Goal: Check status: Check status

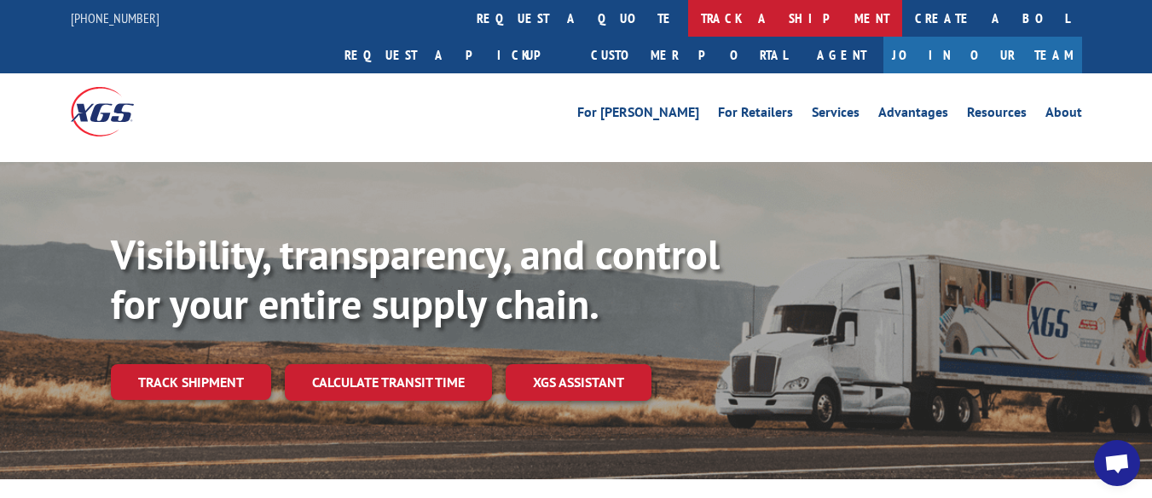
click at [688, 22] on link "track a shipment" at bounding box center [795, 18] width 214 height 37
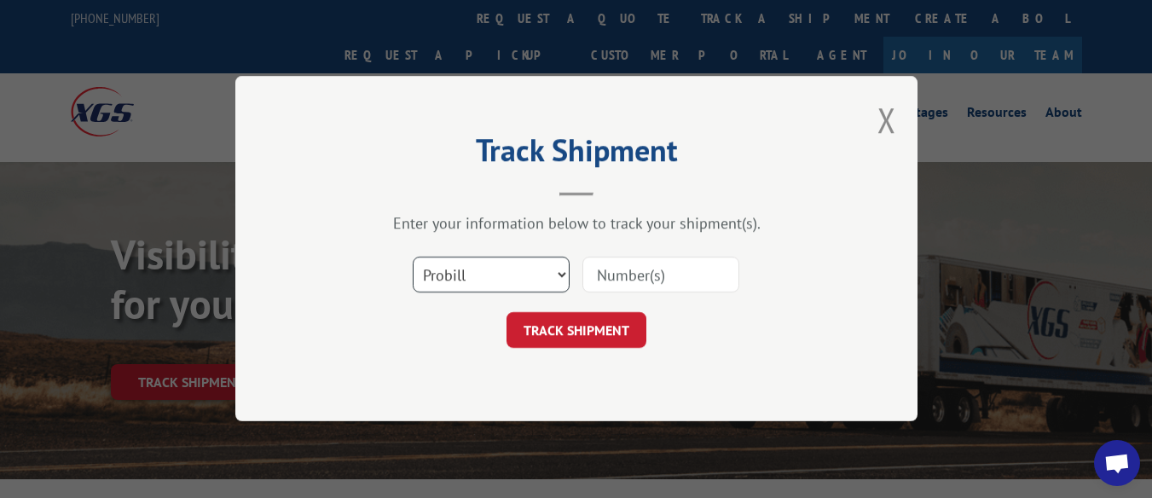
click at [559, 276] on select "Select category... Probill BOL PO" at bounding box center [491, 276] width 157 height 36
select select "bol"
click at [413, 258] on select "Select category... Probill BOL PO" at bounding box center [491, 276] width 157 height 36
click at [624, 281] on input at bounding box center [660, 276] width 157 height 36
type input "7024036"
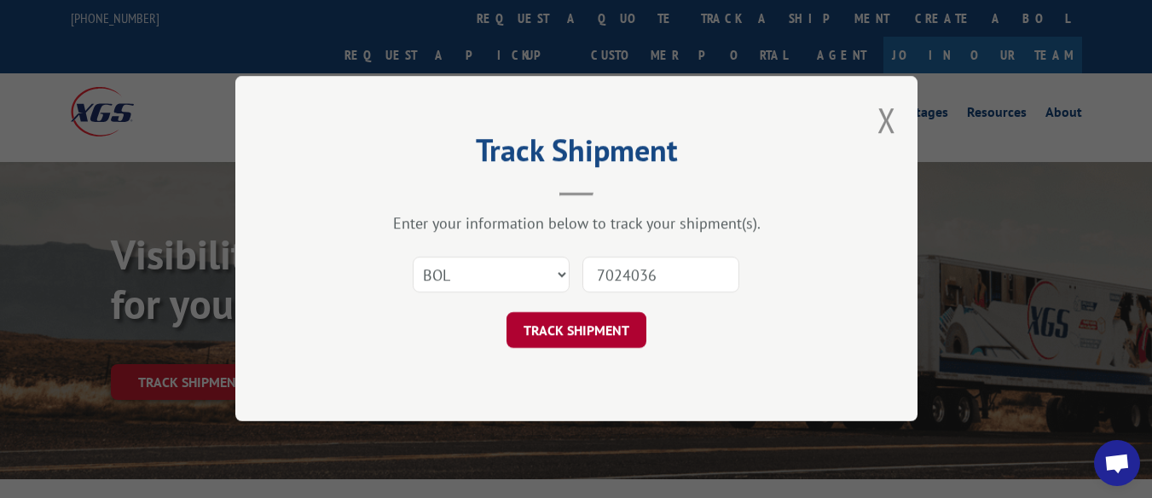
click at [589, 331] on button "TRACK SHIPMENT" at bounding box center [576, 331] width 140 height 36
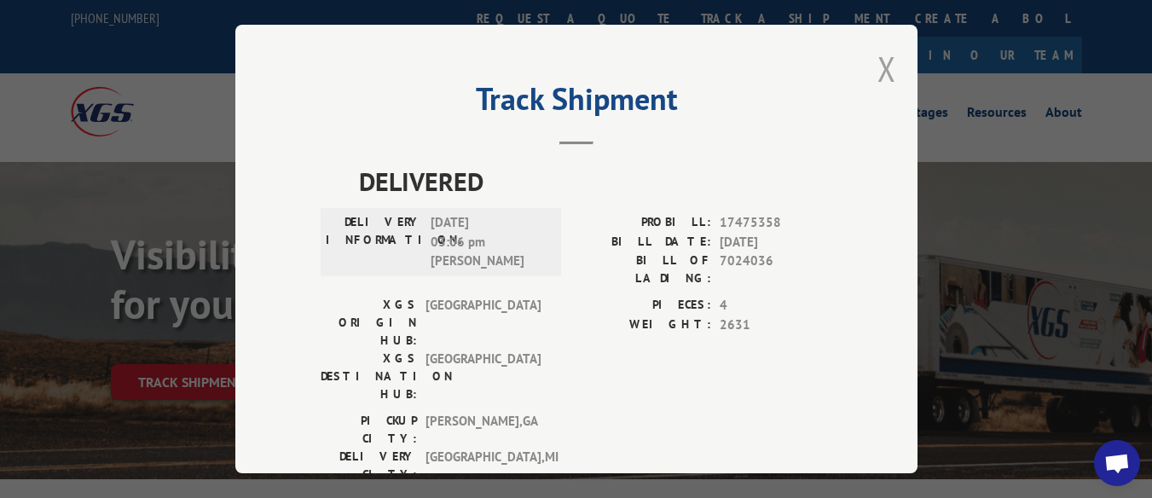
click at [888, 63] on button "Close modal" at bounding box center [886, 68] width 19 height 45
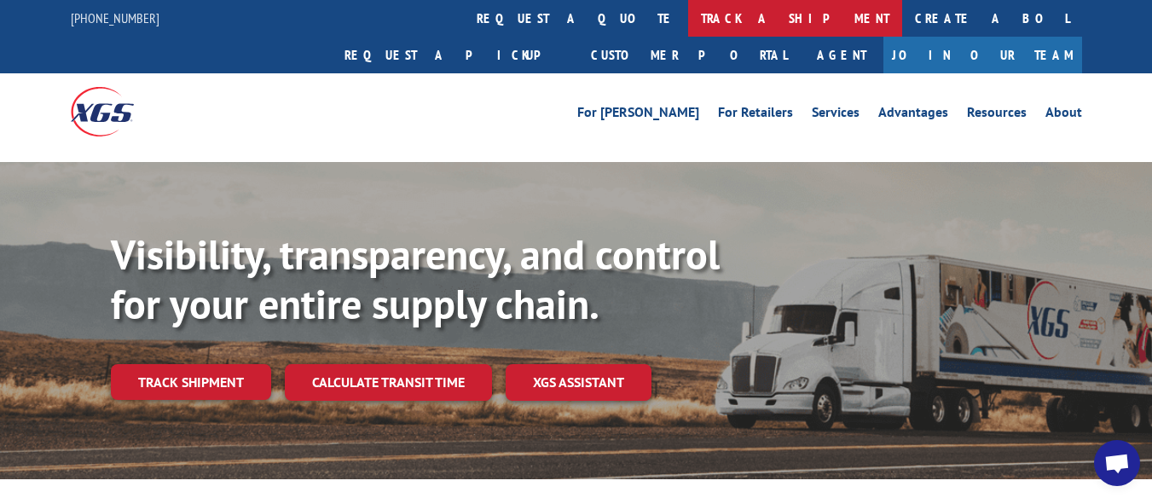
click at [688, 9] on link "track a shipment" at bounding box center [795, 18] width 214 height 37
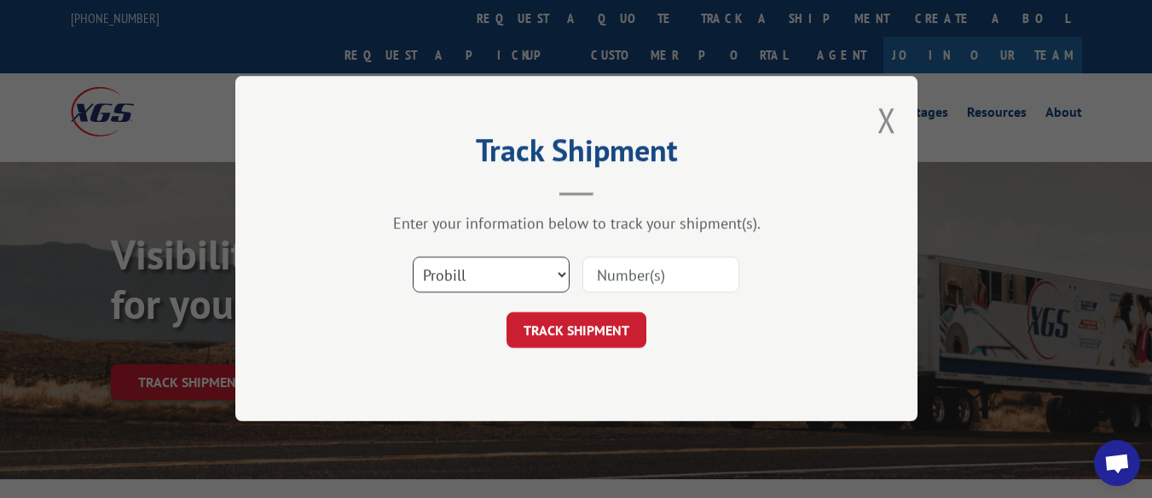
click at [559, 281] on select "Select category... Probill BOL PO" at bounding box center [491, 276] width 157 height 36
select select "bol"
click at [413, 258] on select "Select category... Probill BOL PO" at bounding box center [491, 276] width 157 height 36
click at [628, 270] on input at bounding box center [660, 276] width 157 height 36
type input "7"
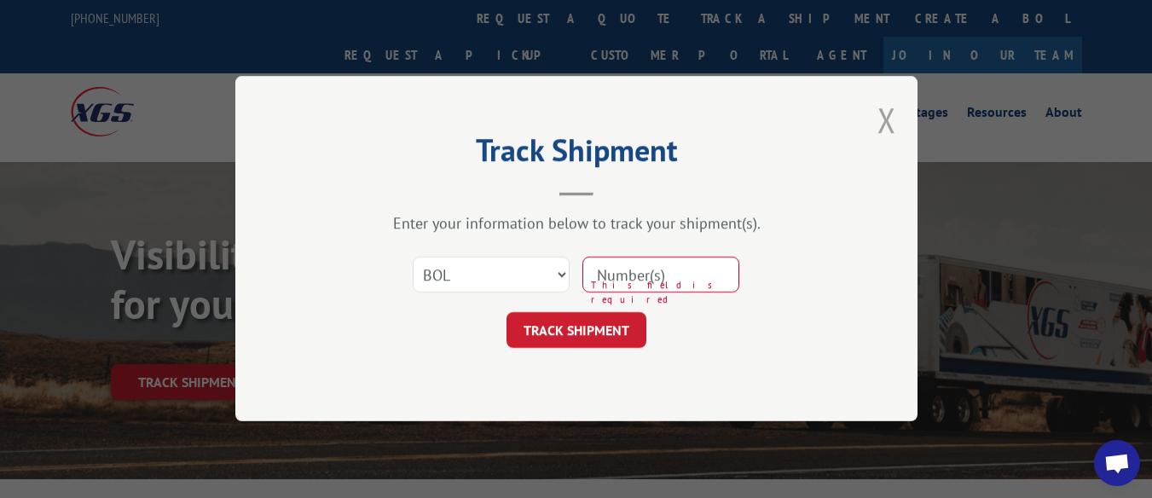
click at [892, 112] on button "Close modal" at bounding box center [886, 119] width 19 height 45
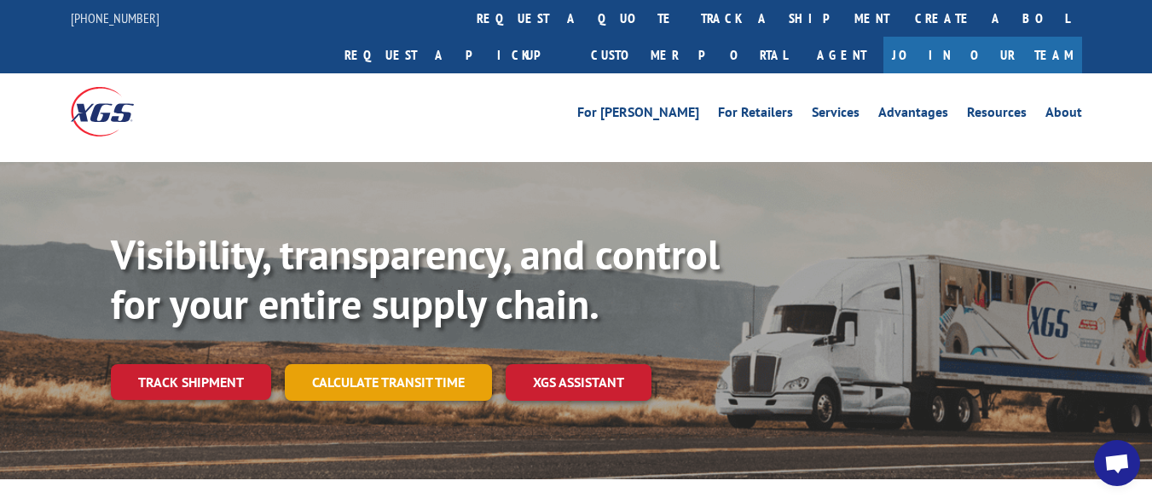
click at [443, 364] on link "Calculate transit time" at bounding box center [388, 382] width 207 height 37
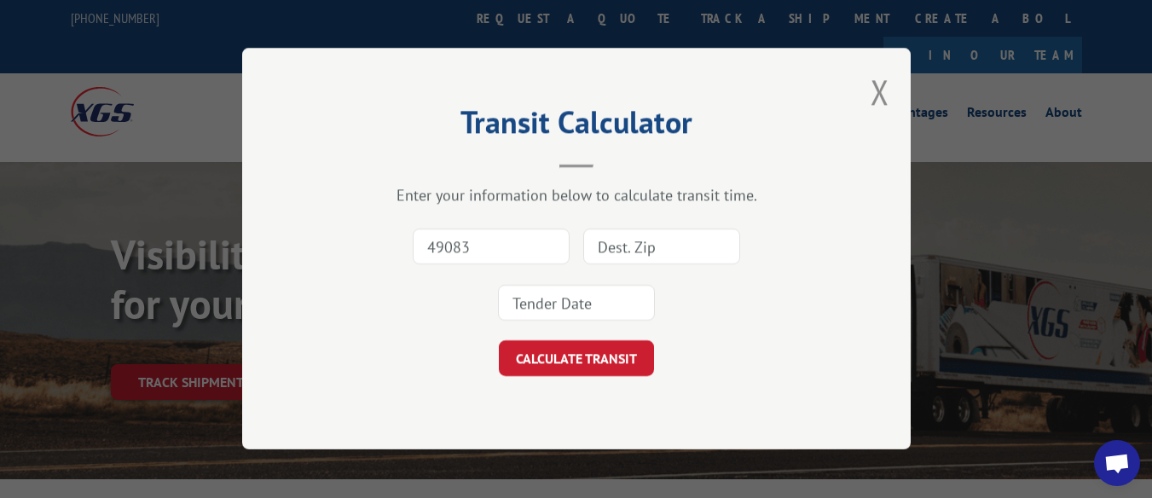
type input "49083"
click at [657, 241] on input at bounding box center [661, 247] width 157 height 36
click at [875, 93] on button "Close modal" at bounding box center [880, 91] width 19 height 45
